Goal: Task Accomplishment & Management: Complete application form

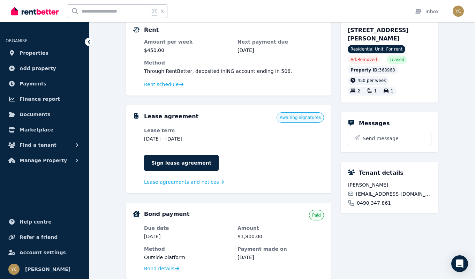
scroll to position [145, 0]
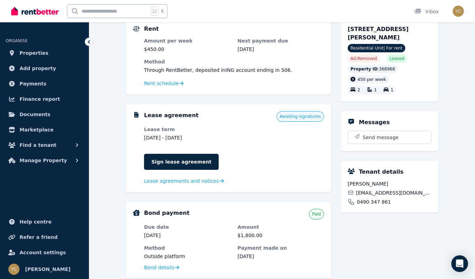
click at [299, 120] on span "Awaiting signatures" at bounding box center [299, 116] width 47 height 10
click at [209, 182] on span "Lease agreements and notices" at bounding box center [181, 180] width 75 height 7
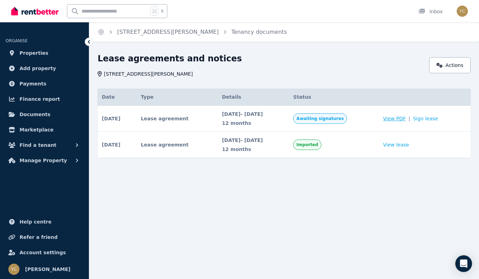
click at [405, 119] on span "View PDF" at bounding box center [394, 118] width 23 height 7
click at [434, 121] on link "Sign lease" at bounding box center [425, 118] width 25 height 7
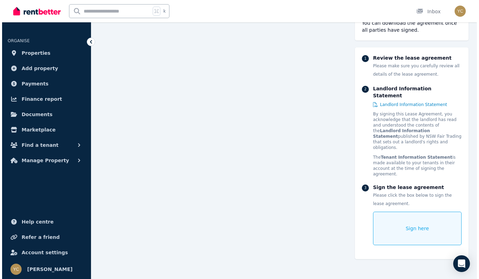
scroll to position [125, 0]
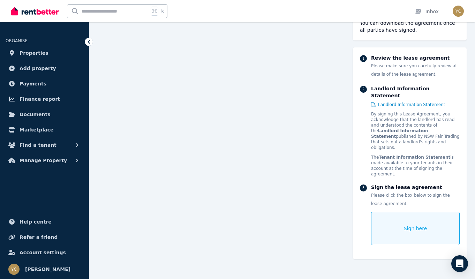
click at [410, 218] on div "Sign here" at bounding box center [415, 228] width 89 height 33
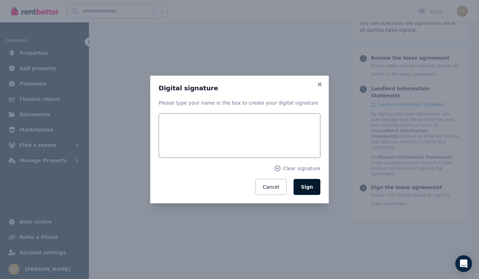
scroll to position [126, 0]
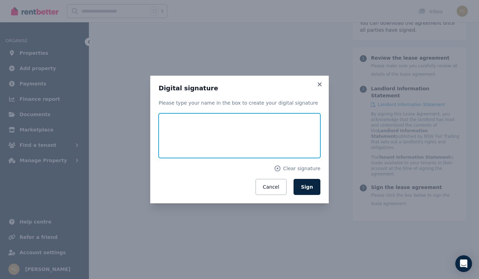
click at [204, 133] on input "text" at bounding box center [240, 135] width 162 height 45
type input "*"
type input "**********"
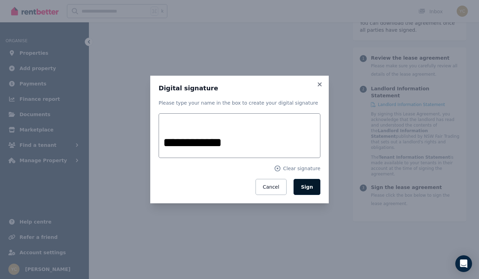
click at [306, 191] on button "Sign" at bounding box center [307, 187] width 27 height 16
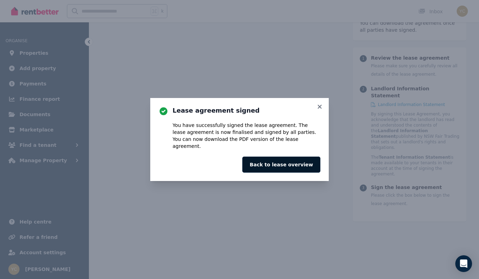
click at [286, 164] on button "Back to lease overview" at bounding box center [281, 165] width 78 height 16
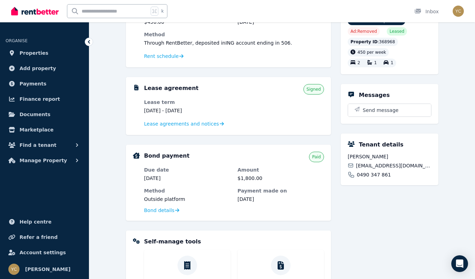
scroll to position [106, 0]
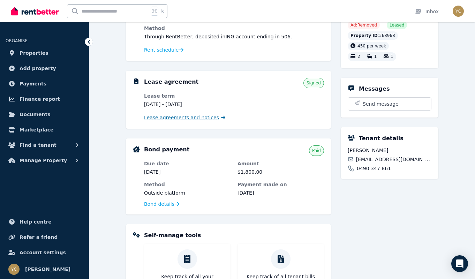
click at [185, 121] on span "Lease agreements and notices" at bounding box center [181, 117] width 75 height 7
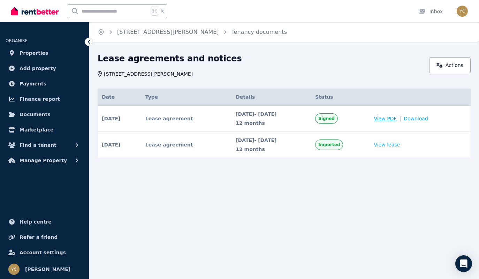
click at [397, 117] on span "View PDF" at bounding box center [385, 118] width 23 height 7
click at [15, 13] on img at bounding box center [34, 11] width 47 height 10
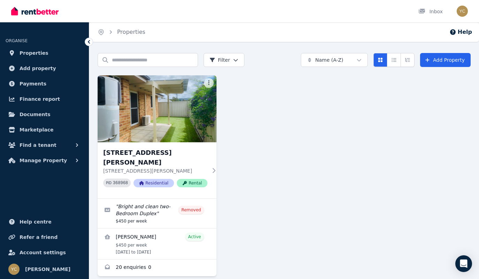
click at [326, 159] on div "1/45a Atkinson Street, Bellbird 1/45a Atkinson Street, Bellbird NSW 2325 PID 36…" at bounding box center [284, 175] width 373 height 201
click at [260, 248] on div "1/45a Atkinson Street, Bellbird 1/45a Atkinson Street, Bellbird NSW 2325 PID 36…" at bounding box center [284, 175] width 373 height 201
click at [207, 84] on html "Open main menu Inbox Open user menu ORGANISE Properties Add property Payments F…" at bounding box center [239, 139] width 479 height 279
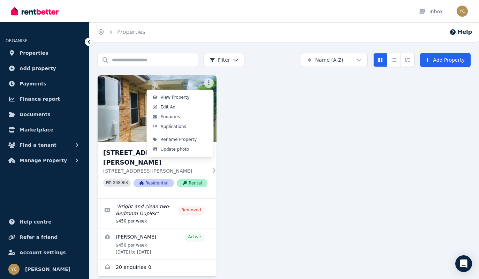
click at [321, 164] on html "Open main menu Inbox Open user menu ORGANISE Properties Add property Payments F…" at bounding box center [239, 139] width 479 height 279
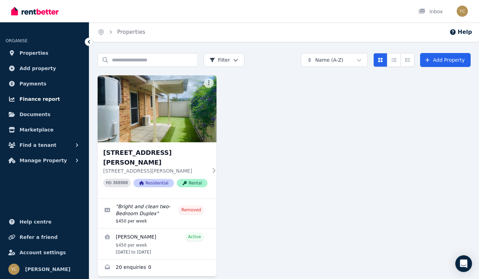
click at [48, 103] on span "Finance report" at bounding box center [40, 99] width 40 height 8
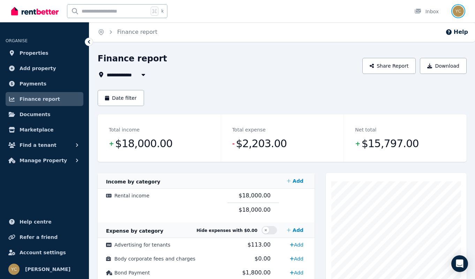
click at [463, 12] on img "button" at bounding box center [458, 11] width 11 height 11
